Goal: Task Accomplishment & Management: Use online tool/utility

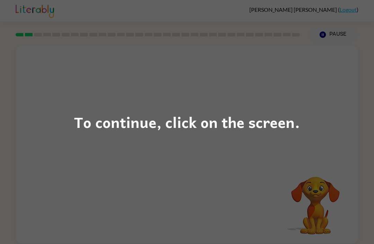
click at [286, 165] on div "To continue, click on the screen." at bounding box center [187, 122] width 374 height 244
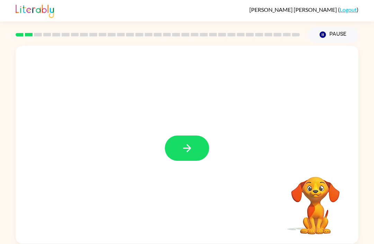
click at [193, 159] on button "button" at bounding box center [187, 147] width 44 height 25
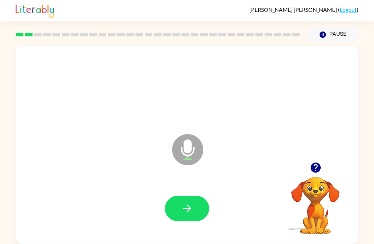
click at [315, 166] on icon "button" at bounding box center [315, 167] width 10 height 10
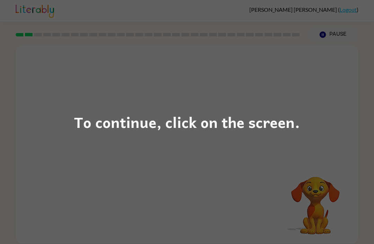
click at [145, 143] on div "To continue, click on the screen." at bounding box center [187, 122] width 374 height 244
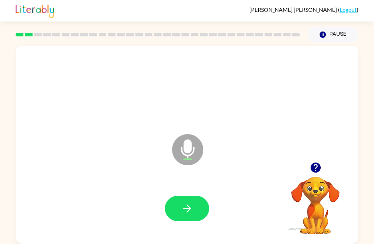
click at [323, 165] on button "button" at bounding box center [315, 167] width 18 height 18
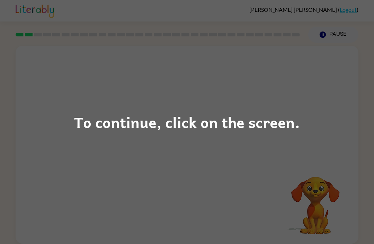
click at [305, 123] on div "To continue, click on the screen." at bounding box center [187, 122] width 374 height 244
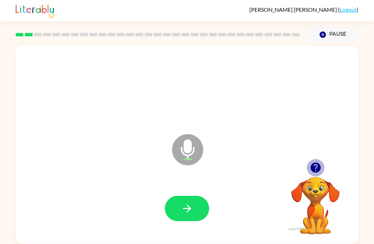
click at [318, 167] on icon "button" at bounding box center [315, 167] width 10 height 10
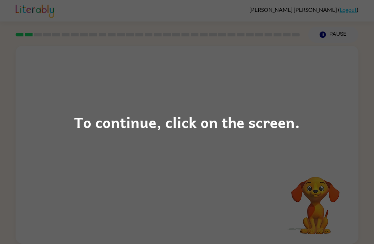
click at [224, 142] on div "To continue, click on the screen." at bounding box center [187, 122] width 374 height 244
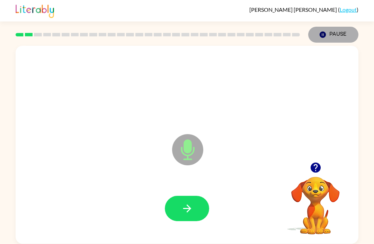
click at [317, 27] on button "Pause Pause" at bounding box center [333, 35] width 50 height 16
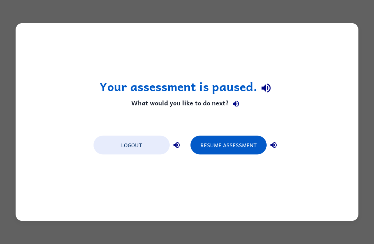
click at [240, 141] on button "Resume Assessment" at bounding box center [228, 145] width 76 height 19
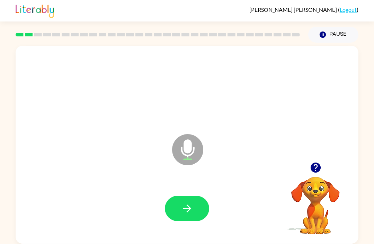
click at [309, 165] on button "button" at bounding box center [315, 167] width 18 height 18
click at [321, 173] on icon "button" at bounding box center [315, 167] width 12 height 12
click at [316, 165] on icon "button" at bounding box center [315, 167] width 12 height 12
click at [182, 205] on icon "button" at bounding box center [187, 208] width 12 height 12
click at [323, 33] on icon "button" at bounding box center [322, 34] width 6 height 6
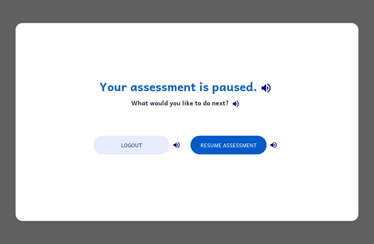
click at [214, 142] on button "Resume Assessment" at bounding box center [228, 145] width 76 height 19
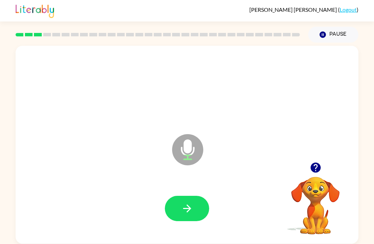
click at [315, 167] on icon "button" at bounding box center [315, 167] width 10 height 10
click at [315, 166] on icon "button" at bounding box center [315, 167] width 10 height 10
click at [320, 33] on icon "Pause" at bounding box center [323, 35] width 8 height 8
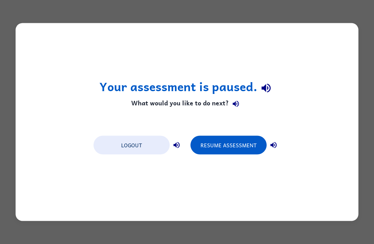
click at [206, 136] on button "Resume Assessment" at bounding box center [228, 145] width 76 height 19
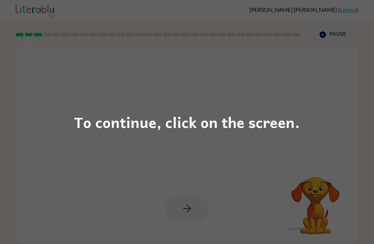
click at [212, 68] on div "To continue, click on the screen." at bounding box center [187, 122] width 374 height 244
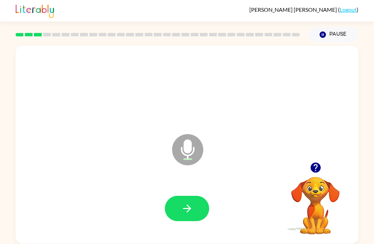
click at [323, 35] on icon "button" at bounding box center [322, 34] width 6 height 6
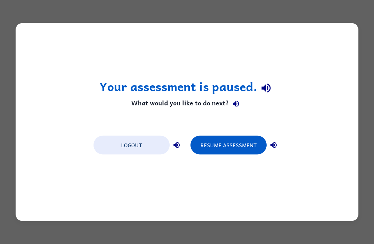
click at [214, 136] on button "Resume Assessment" at bounding box center [228, 145] width 76 height 19
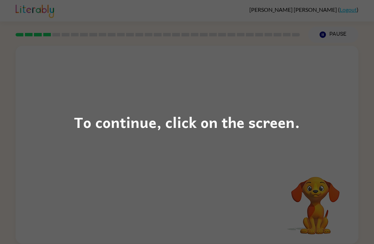
click at [226, 109] on div "To continue, click on the screen." at bounding box center [187, 122] width 374 height 244
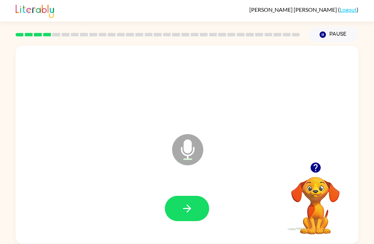
click at [317, 172] on icon "button" at bounding box center [315, 167] width 10 height 10
click at [193, 203] on button "button" at bounding box center [187, 207] width 44 height 25
click at [324, 36] on icon "button" at bounding box center [322, 34] width 6 height 6
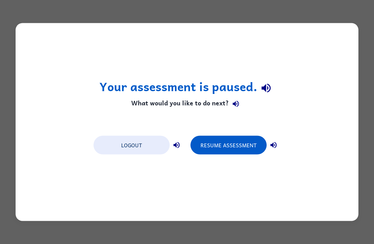
click at [243, 143] on button "Resume Assessment" at bounding box center [228, 145] width 76 height 19
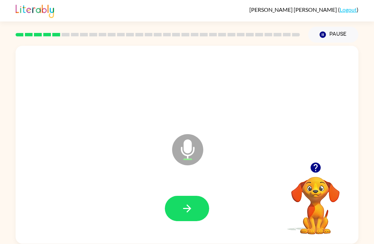
click at [311, 166] on icon "button" at bounding box center [315, 167] width 10 height 10
click at [192, 212] on icon "button" at bounding box center [187, 208] width 12 height 12
click at [325, 30] on button "Pause Pause" at bounding box center [333, 35] width 50 height 16
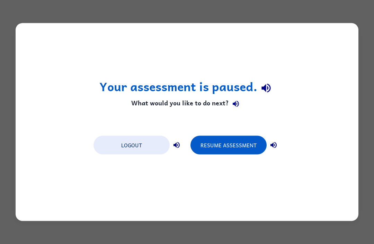
click at [231, 149] on button "Resume Assessment" at bounding box center [228, 145] width 76 height 19
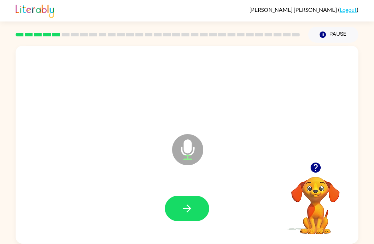
click at [309, 163] on icon "button" at bounding box center [315, 167] width 12 height 12
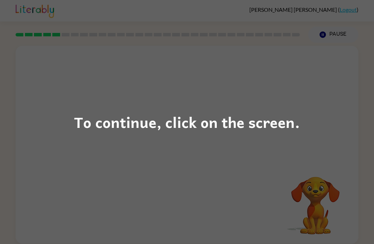
click at [5, 148] on div "To continue, click on the screen." at bounding box center [187, 122] width 374 height 244
click at [35, 166] on div "To continue, click on the screen." at bounding box center [187, 122] width 374 height 244
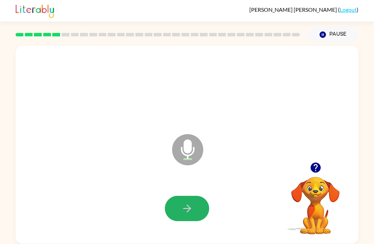
click at [195, 214] on button "button" at bounding box center [187, 207] width 44 height 25
click at [172, 205] on button "button" at bounding box center [187, 207] width 44 height 25
click at [325, 30] on button "Pause Pause" at bounding box center [333, 35] width 50 height 16
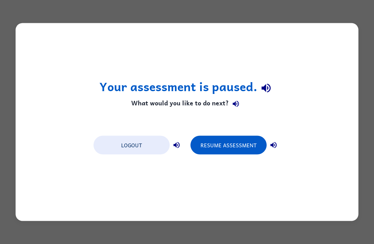
click at [207, 137] on button "Resume Assessment" at bounding box center [228, 145] width 76 height 19
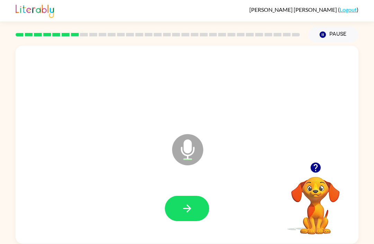
click at [192, 205] on icon "button" at bounding box center [187, 208] width 12 height 12
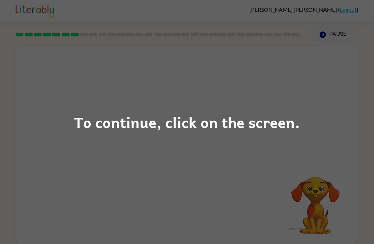
click at [151, 109] on div "To continue, click on the screen." at bounding box center [187, 122] width 374 height 244
click at [223, 109] on div "To continue, click on the screen." at bounding box center [187, 122] width 374 height 244
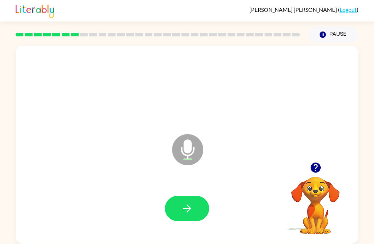
click at [181, 204] on icon "button" at bounding box center [187, 208] width 12 height 12
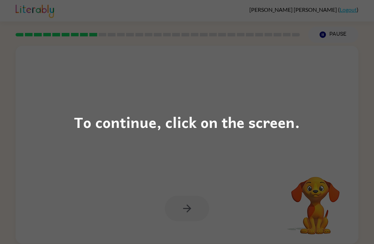
click at [99, 50] on div "To continue, click on the screen." at bounding box center [187, 122] width 374 height 244
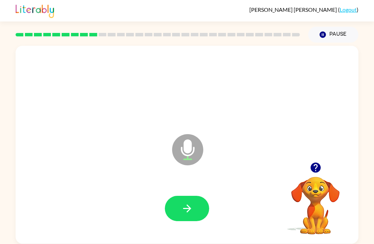
click at [305, 162] on div at bounding box center [315, 167] width 69 height 18
click at [315, 162] on icon "button" at bounding box center [315, 167] width 12 height 12
click at [322, 29] on button "Pause Pause" at bounding box center [333, 35] width 50 height 16
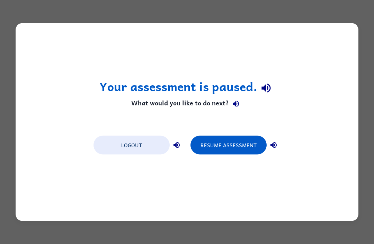
click at [217, 140] on button "Resume Assessment" at bounding box center [228, 145] width 76 height 19
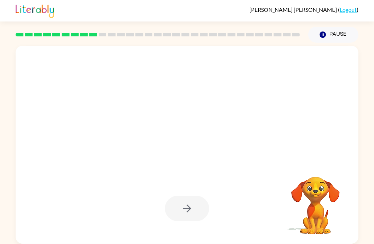
click at [328, 33] on button "Pause Pause" at bounding box center [333, 35] width 50 height 16
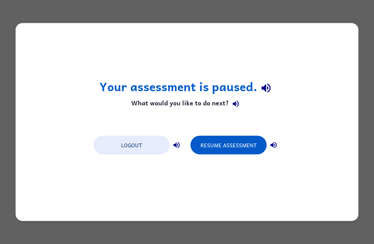
click at [229, 136] on button "Resume Assessment" at bounding box center [228, 145] width 76 height 19
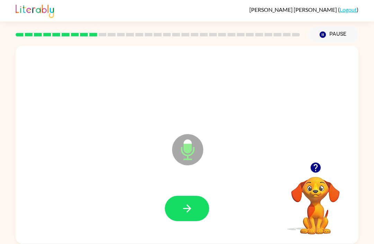
click at [313, 157] on div "Microphone The Microphone is here when it is your turn to talk" at bounding box center [187, 144] width 342 height 197
click at [320, 168] on icon "button" at bounding box center [315, 167] width 10 height 10
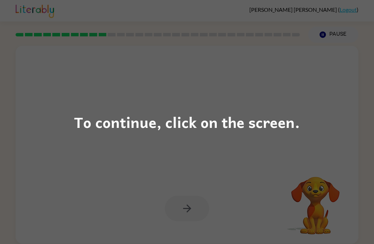
click at [59, 157] on div "To continue, click on the screen." at bounding box center [187, 122] width 374 height 244
click at [63, 181] on div "To continue, click on the screen." at bounding box center [187, 122] width 374 height 244
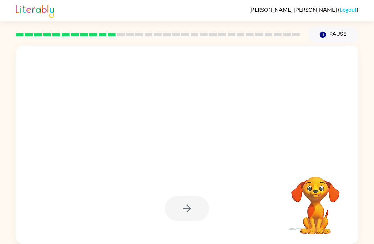
click at [325, 32] on icon "Pause" at bounding box center [323, 35] width 8 height 8
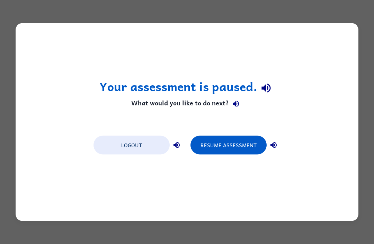
click at [217, 149] on button "Resume Assessment" at bounding box center [228, 145] width 76 height 19
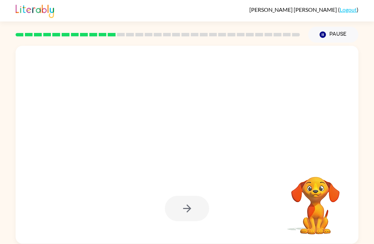
click at [346, 47] on div at bounding box center [187, 144] width 342 height 197
click at [333, 35] on button "Pause Pause" at bounding box center [333, 35] width 50 height 16
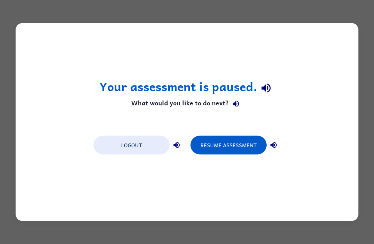
click at [210, 137] on button "Resume Assessment" at bounding box center [228, 145] width 76 height 19
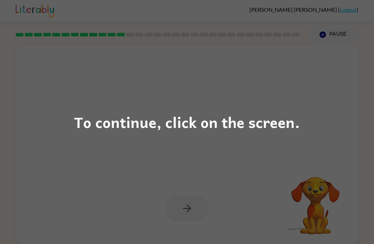
click at [22, 89] on div "To continue, click on the screen." at bounding box center [187, 122] width 374 height 244
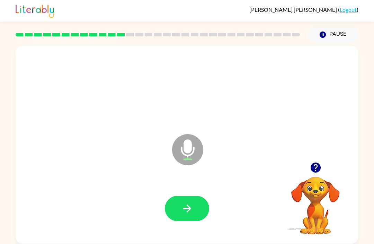
click at [307, 167] on button "button" at bounding box center [315, 167] width 18 height 18
click at [184, 213] on icon "button" at bounding box center [187, 208] width 12 height 12
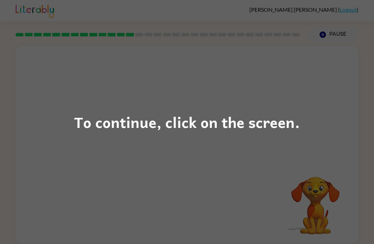
click at [52, 100] on div "To continue, click on the screen." at bounding box center [187, 122] width 374 height 244
click at [36, 130] on div "To continue, click on the screen." at bounding box center [187, 122] width 374 height 244
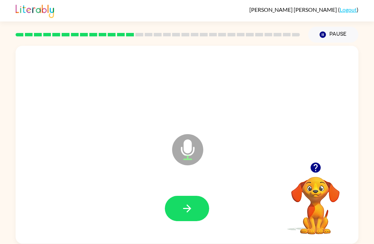
click at [320, 34] on icon "button" at bounding box center [322, 34] width 6 height 6
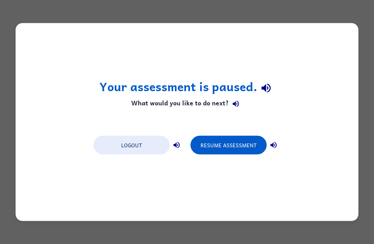
click at [211, 136] on button "Resume Assessment" at bounding box center [228, 145] width 76 height 19
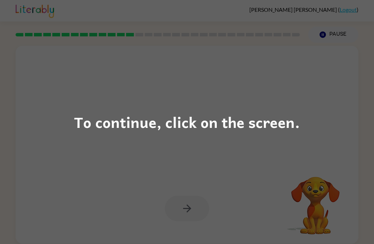
click at [1, 102] on div "To continue, click on the screen." at bounding box center [187, 122] width 374 height 244
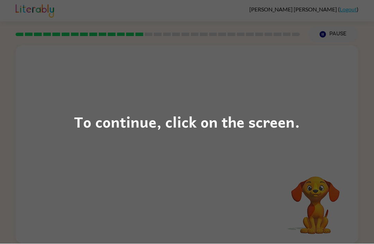
scroll to position [23, 0]
click at [65, 96] on div "To continue, click on the screen." at bounding box center [187, 122] width 374 height 244
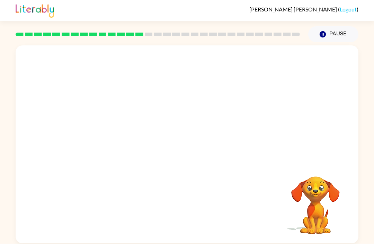
click at [72, 120] on div at bounding box center [169, 132] width 295 height 25
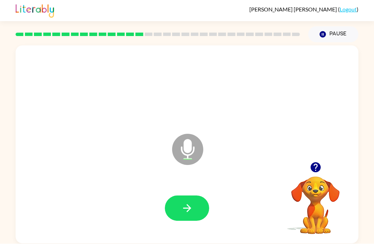
click at [185, 202] on icon "button" at bounding box center [187, 208] width 12 height 12
click at [325, 27] on button "Pause Pause" at bounding box center [333, 35] width 50 height 16
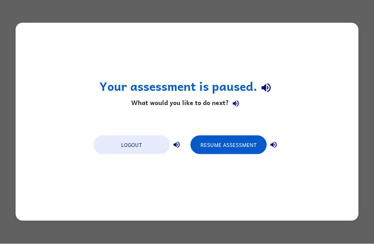
scroll to position [0, 0]
click at [206, 150] on button "Resume Assessment" at bounding box center [228, 145] width 76 height 19
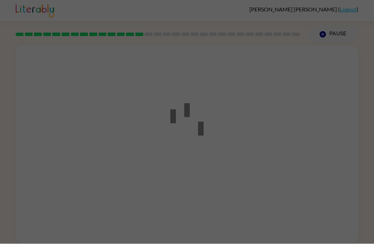
scroll to position [0, 0]
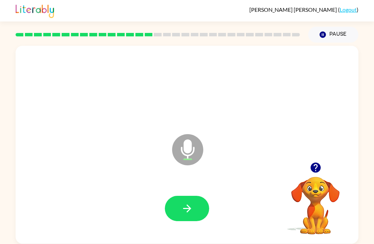
click at [189, 214] on icon "button" at bounding box center [187, 208] width 12 height 12
click at [182, 210] on icon "button" at bounding box center [187, 208] width 12 height 12
click at [182, 205] on icon "button" at bounding box center [187, 208] width 12 height 12
click at [327, 36] on button "Pause Pause" at bounding box center [333, 35] width 50 height 16
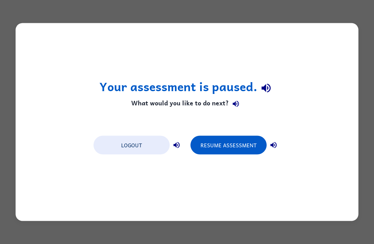
scroll to position [0, 0]
click at [225, 146] on button "Resume Assessment" at bounding box center [228, 145] width 76 height 19
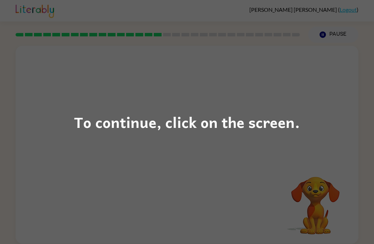
click at [104, 88] on div "To continue, click on the screen." at bounding box center [187, 122] width 374 height 244
click at [149, 139] on div "To continue, click on the screen." at bounding box center [187, 122] width 374 height 244
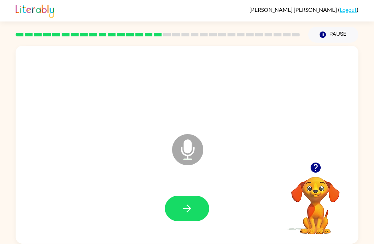
click at [193, 209] on button "button" at bounding box center [187, 207] width 44 height 25
click at [324, 29] on button "Pause Pause" at bounding box center [333, 35] width 50 height 16
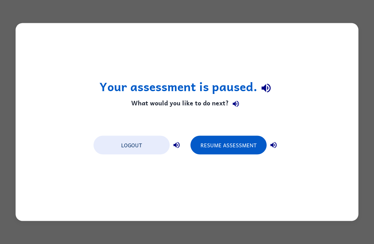
click at [230, 147] on button "Resume Assessment" at bounding box center [228, 145] width 76 height 19
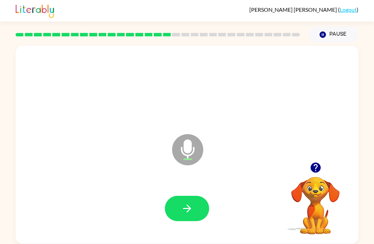
click at [312, 163] on icon "button" at bounding box center [315, 167] width 12 height 12
click at [309, 158] on div "Microphone The Microphone is here when it is your turn to talk" at bounding box center [187, 144] width 342 height 197
click at [316, 168] on icon "button" at bounding box center [315, 167] width 10 height 10
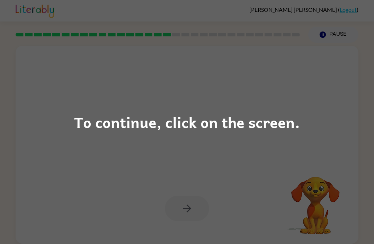
click at [143, 81] on div "To continue, click on the screen." at bounding box center [187, 122] width 374 height 244
click at [86, 91] on div "To continue, click on the screen." at bounding box center [187, 122] width 374 height 244
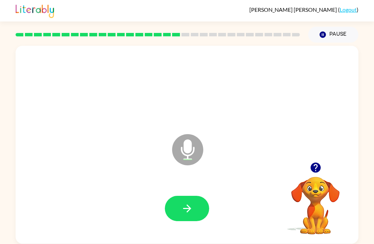
click at [328, 34] on button "Pause Pause" at bounding box center [333, 35] width 50 height 16
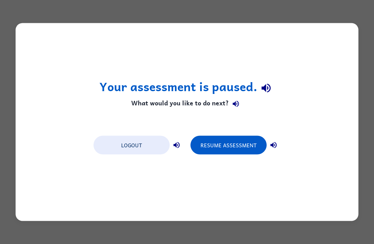
click at [230, 149] on button "Resume Assessment" at bounding box center [228, 145] width 76 height 19
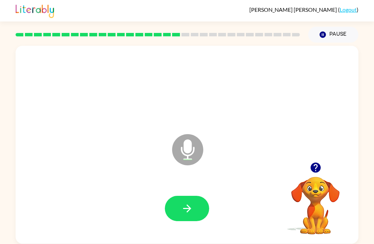
click at [198, 203] on button "button" at bounding box center [187, 207] width 44 height 25
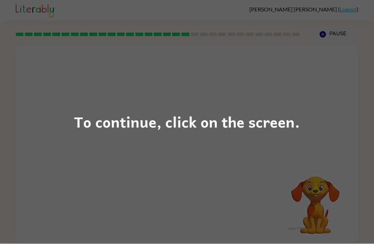
scroll to position [23, 0]
click at [225, 130] on div "To continue, click on the screen." at bounding box center [187, 122] width 226 height 24
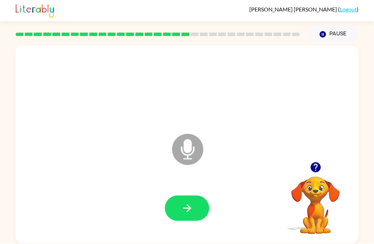
click at [190, 202] on icon "button" at bounding box center [187, 208] width 12 height 12
click at [304, 158] on div at bounding box center [315, 167] width 69 height 18
click at [311, 162] on icon "button" at bounding box center [315, 167] width 10 height 10
click at [305, 166] on video "Your browser must support playing .mp4 files to use Literably. Please try using…" at bounding box center [315, 200] width 69 height 69
click at [309, 161] on icon "button" at bounding box center [315, 167] width 12 height 12
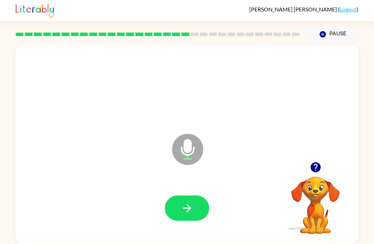
click at [189, 195] on button "button" at bounding box center [187, 207] width 44 height 25
click at [189, 202] on icon "button" at bounding box center [187, 208] width 12 height 12
click at [181, 195] on button "button" at bounding box center [187, 207] width 44 height 25
click at [181, 202] on icon "button" at bounding box center [187, 208] width 12 height 12
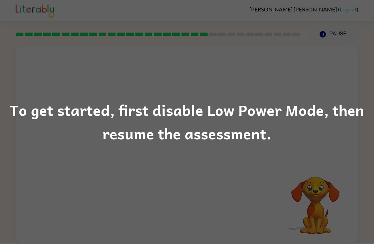
click at [373, 93] on div "To get started, first disable Low Power Mode, then resume the assessment." at bounding box center [187, 122] width 374 height 244
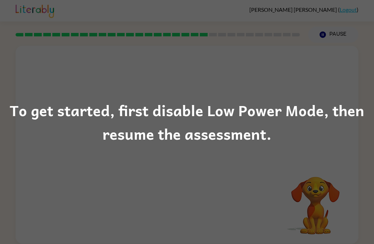
click at [76, 180] on div "To get started, first disable Low Power Mode, then resume the assessment." at bounding box center [187, 122] width 374 height 244
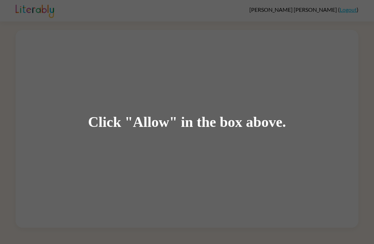
click at [185, 153] on div "Click "Allow" in the box above." at bounding box center [187, 122] width 374 height 244
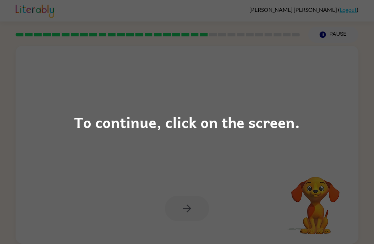
click at [77, 89] on div "To continue, click on the screen." at bounding box center [187, 122] width 374 height 244
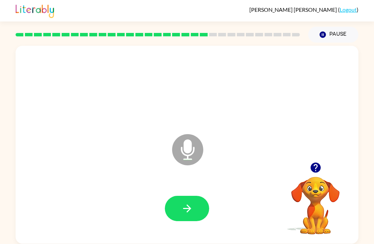
click at [181, 199] on button "button" at bounding box center [187, 207] width 44 height 25
click at [180, 209] on button "button" at bounding box center [187, 207] width 44 height 25
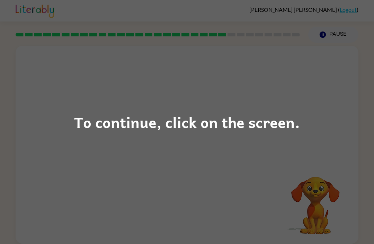
click at [76, 86] on div "To continue, click on the screen." at bounding box center [187, 122] width 374 height 244
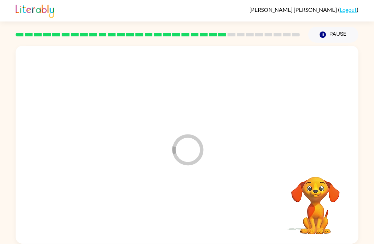
click at [39, 227] on div at bounding box center [186, 208] width 329 height 57
click at [80, 212] on div at bounding box center [186, 208] width 329 height 57
click at [315, 31] on button "Pause Pause" at bounding box center [333, 35] width 50 height 16
click at [320, 31] on button "Pause Pause" at bounding box center [333, 35] width 50 height 16
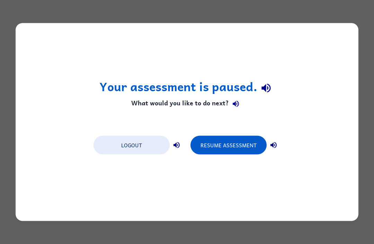
click at [212, 140] on button "Resume Assessment" at bounding box center [228, 145] width 76 height 19
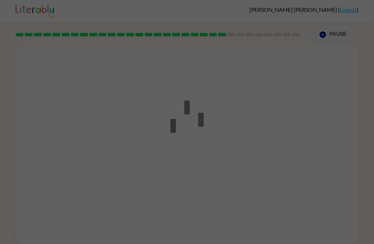
click at [373, 103] on div at bounding box center [187, 122] width 374 height 244
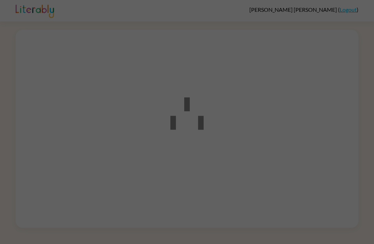
click at [208, 197] on div at bounding box center [187, 122] width 374 height 244
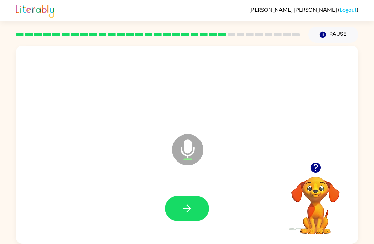
click at [187, 204] on icon "button" at bounding box center [187, 208] width 12 height 12
click at [178, 195] on button "button" at bounding box center [187, 207] width 44 height 25
click at [191, 225] on div "Microphone The Microphone is here when it is your turn to talk" at bounding box center [187, 144] width 342 height 197
click at [172, 195] on button "button" at bounding box center [187, 207] width 44 height 25
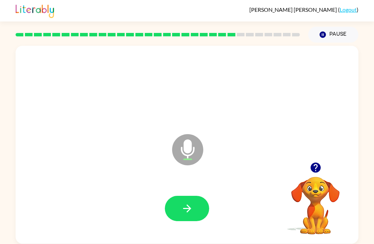
click at [183, 202] on icon "button" at bounding box center [187, 208] width 12 height 12
click at [187, 204] on icon "button" at bounding box center [187, 208] width 8 height 8
click at [182, 195] on button "button" at bounding box center [187, 207] width 44 height 25
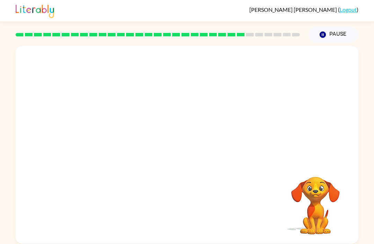
click at [326, 31] on icon "Pause" at bounding box center [323, 35] width 8 height 8
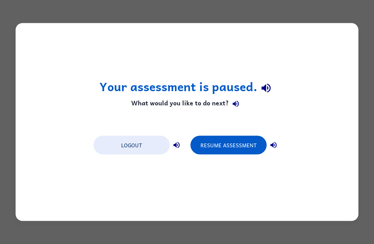
scroll to position [0, 0]
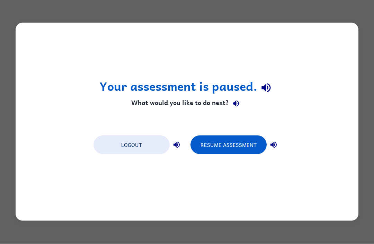
click at [230, 145] on button "Resume Assessment" at bounding box center [228, 145] width 76 height 19
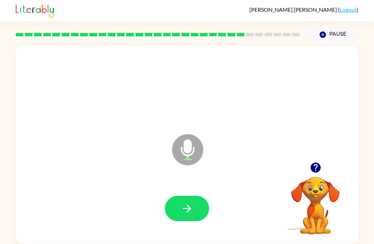
click at [186, 221] on button "button" at bounding box center [187, 207] width 44 height 25
click at [175, 206] on button "button" at bounding box center [187, 207] width 44 height 25
click at [191, 208] on icon "button" at bounding box center [187, 208] width 12 height 12
click at [328, 35] on button "Pause Pause" at bounding box center [333, 35] width 50 height 16
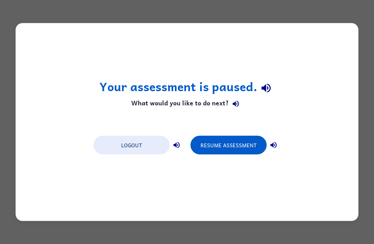
click at [209, 141] on button "Resume Assessment" at bounding box center [228, 145] width 76 height 19
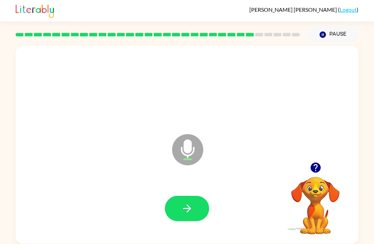
click at [180, 201] on button "button" at bounding box center [187, 207] width 44 height 25
click at [184, 204] on icon "button" at bounding box center [187, 208] width 12 height 12
click at [177, 204] on button "button" at bounding box center [187, 207] width 44 height 25
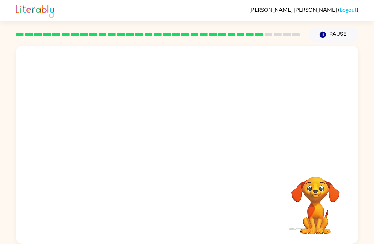
click at [221, 221] on div at bounding box center [186, 208] width 329 height 57
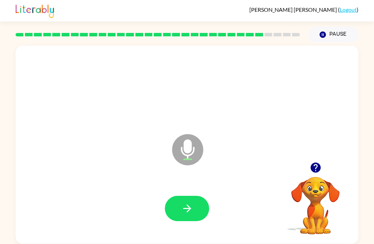
click at [194, 202] on button "button" at bounding box center [187, 207] width 44 height 25
click at [183, 209] on icon "button" at bounding box center [187, 208] width 12 height 12
click at [196, 206] on button "button" at bounding box center [187, 207] width 44 height 25
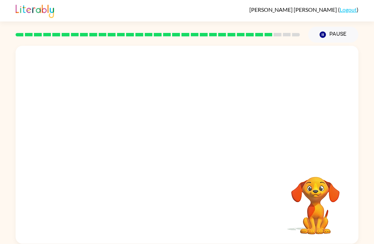
click at [206, 211] on div at bounding box center [186, 208] width 329 height 57
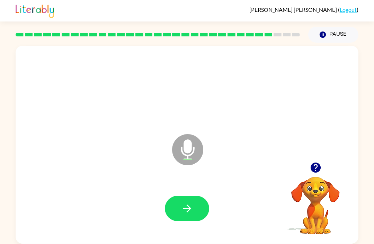
click at [185, 209] on icon "button" at bounding box center [187, 208] width 8 height 8
click at [182, 206] on icon "button" at bounding box center [187, 208] width 12 height 12
click at [183, 204] on icon "button" at bounding box center [187, 208] width 12 height 12
click at [180, 206] on button "button" at bounding box center [187, 207] width 44 height 25
click at [185, 212] on icon "button" at bounding box center [187, 208] width 12 height 12
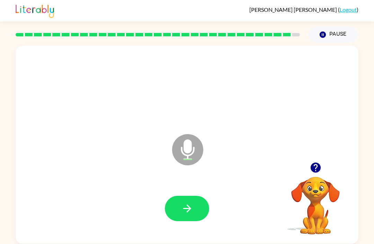
click at [192, 208] on icon "button" at bounding box center [187, 208] width 12 height 12
